Goal: Information Seeking & Learning: Learn about a topic

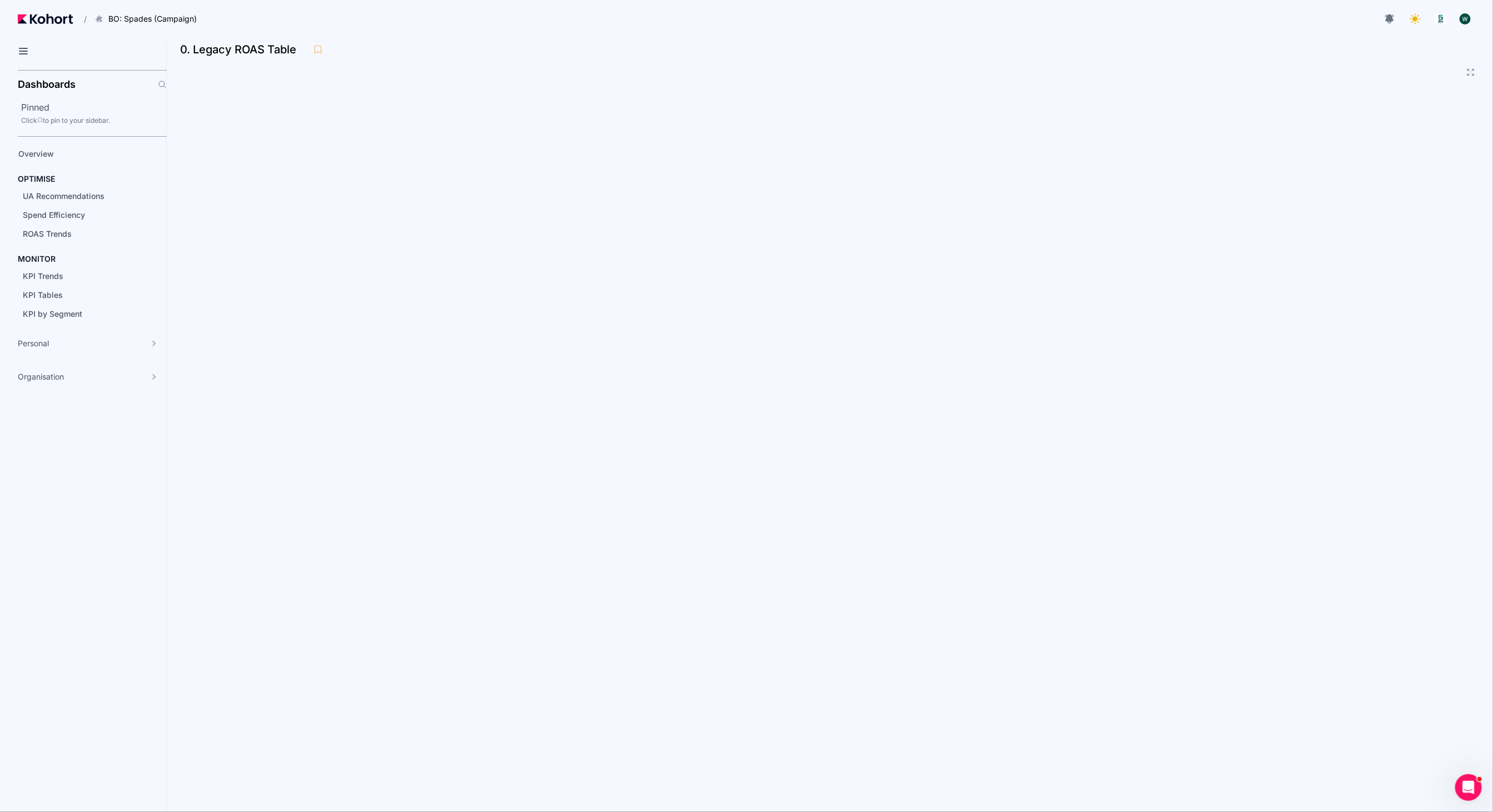
click at [658, 57] on div "0. Legacy ROAS Table" at bounding box center [825, 49] width 1291 height 17
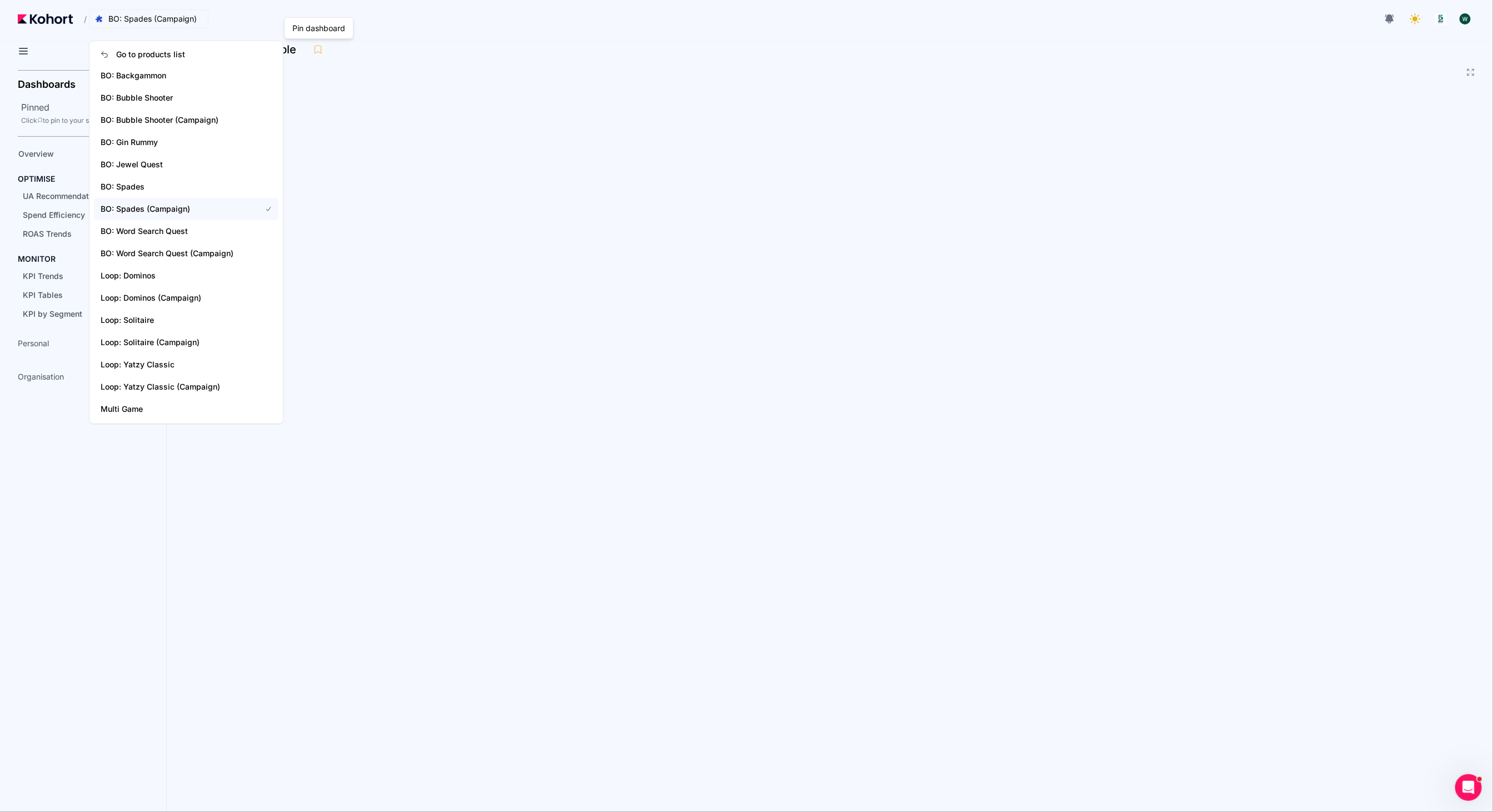
click at [194, 20] on span "BO: Spades (Campaign)" at bounding box center [152, 19] width 88 height 11
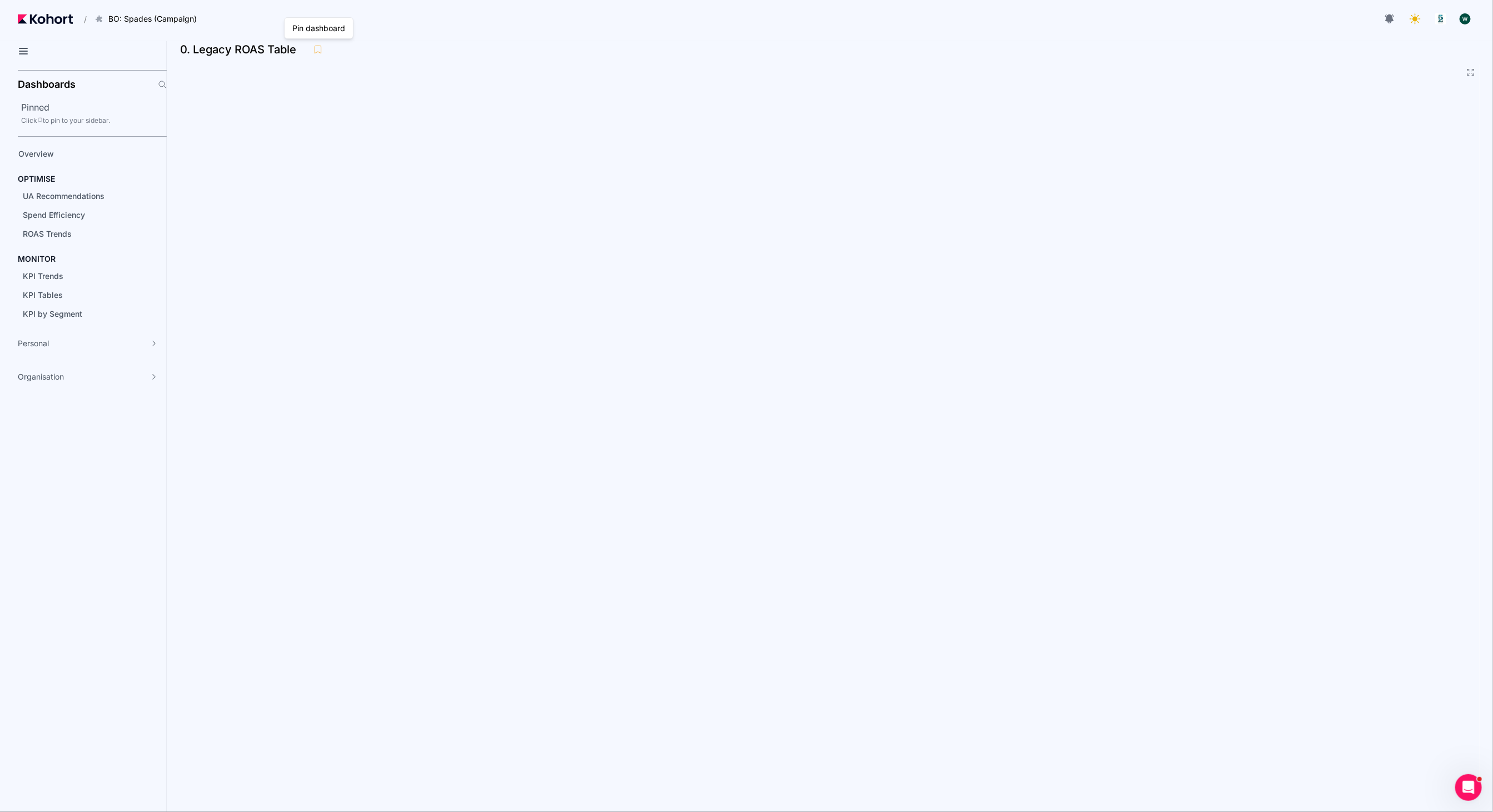
click at [868, 34] on header "/ BO: Spades (Campaign) Go to products list BO: Backgammon BO: Bubble Shooter B…" at bounding box center [746, 21] width 1493 height 41
